Goal: Information Seeking & Learning: Learn about a topic

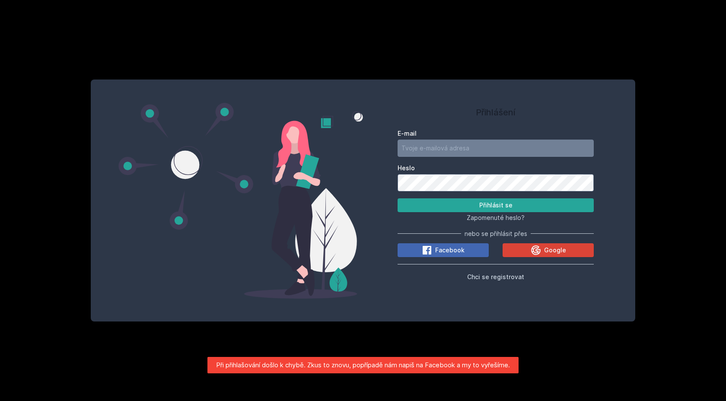
click at [363, 54] on button "Ne" at bounding box center [364, 56] width 31 height 22
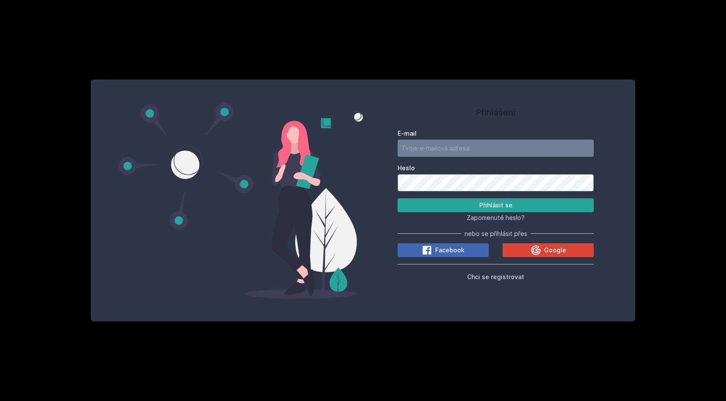
click at [423, 149] on input "E-mail" at bounding box center [495, 148] width 196 height 17
click at [525, 250] on button "Google" at bounding box center [547, 250] width 91 height 14
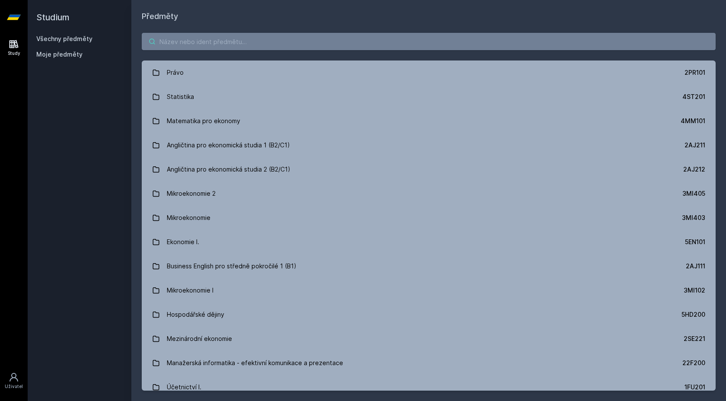
click at [204, 41] on input "search" at bounding box center [429, 41] width 574 height 17
type input "["
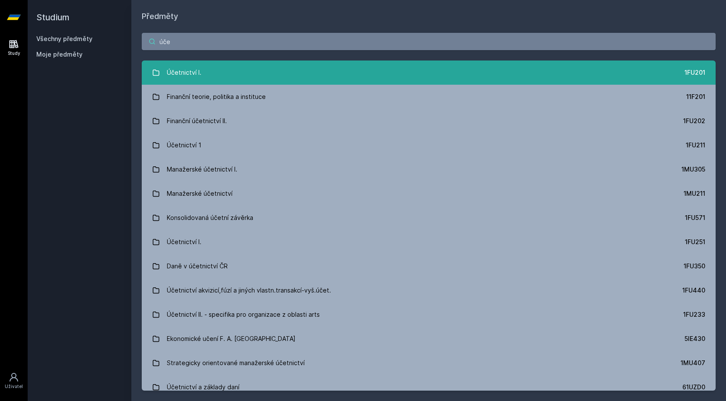
type input "úče"
click at [178, 75] on div "Účetnictví I." at bounding box center [184, 72] width 35 height 17
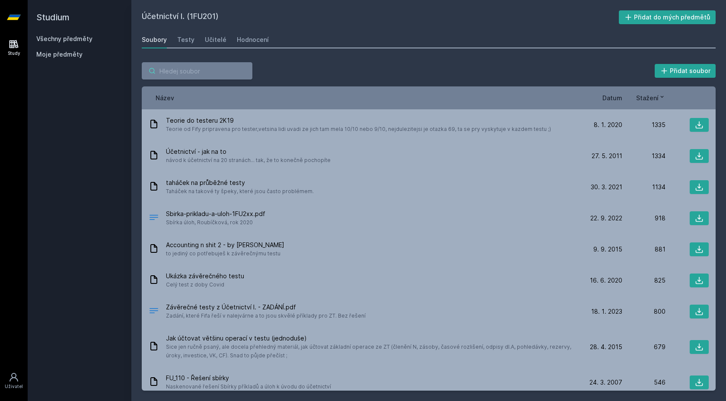
click at [175, 73] on input "search" at bounding box center [197, 70] width 111 height 17
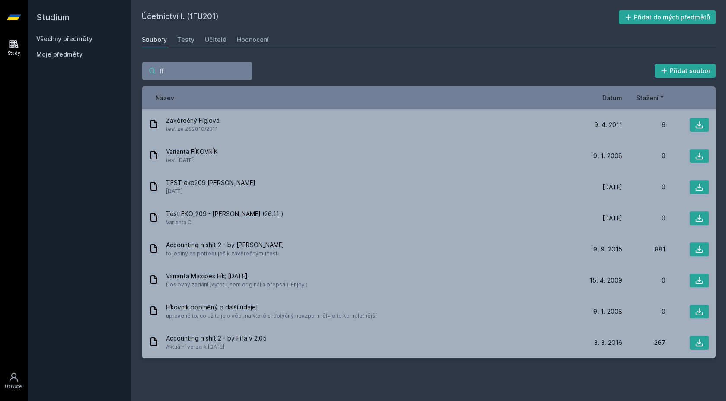
type input "fí"
